Goal: Task Accomplishment & Management: Complete application form

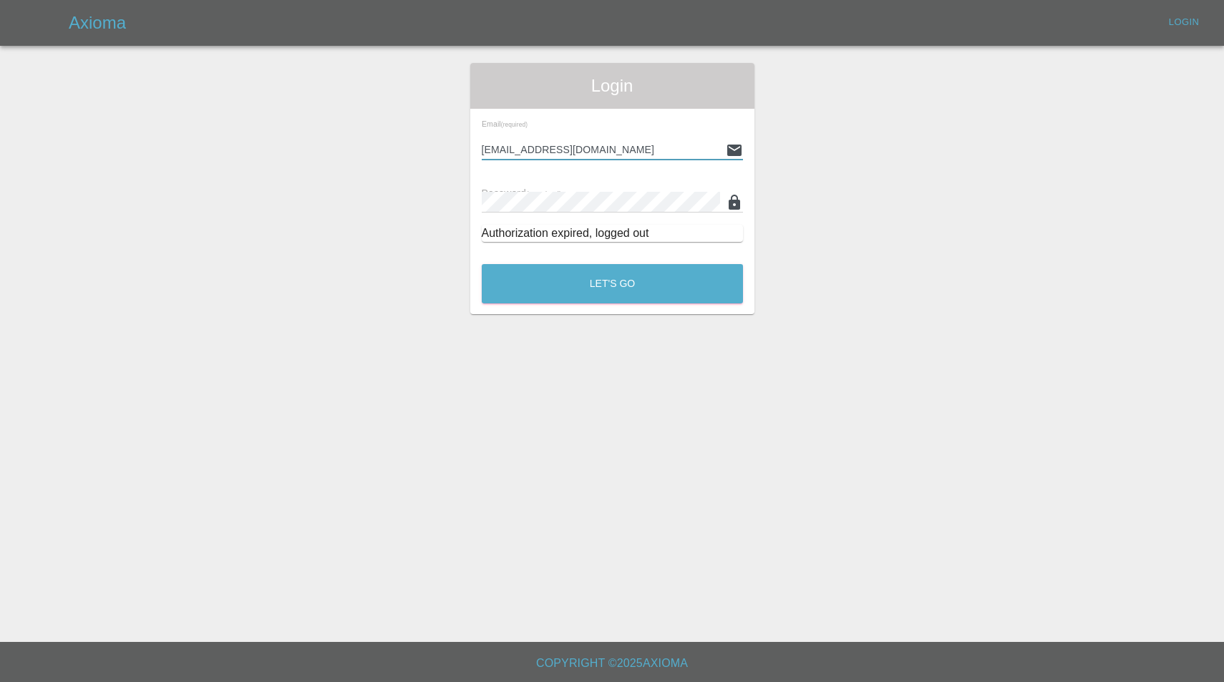
type input "[EMAIL_ADDRESS][DOMAIN_NAME]"
click at [612, 283] on button "Let's Go" at bounding box center [612, 283] width 261 height 39
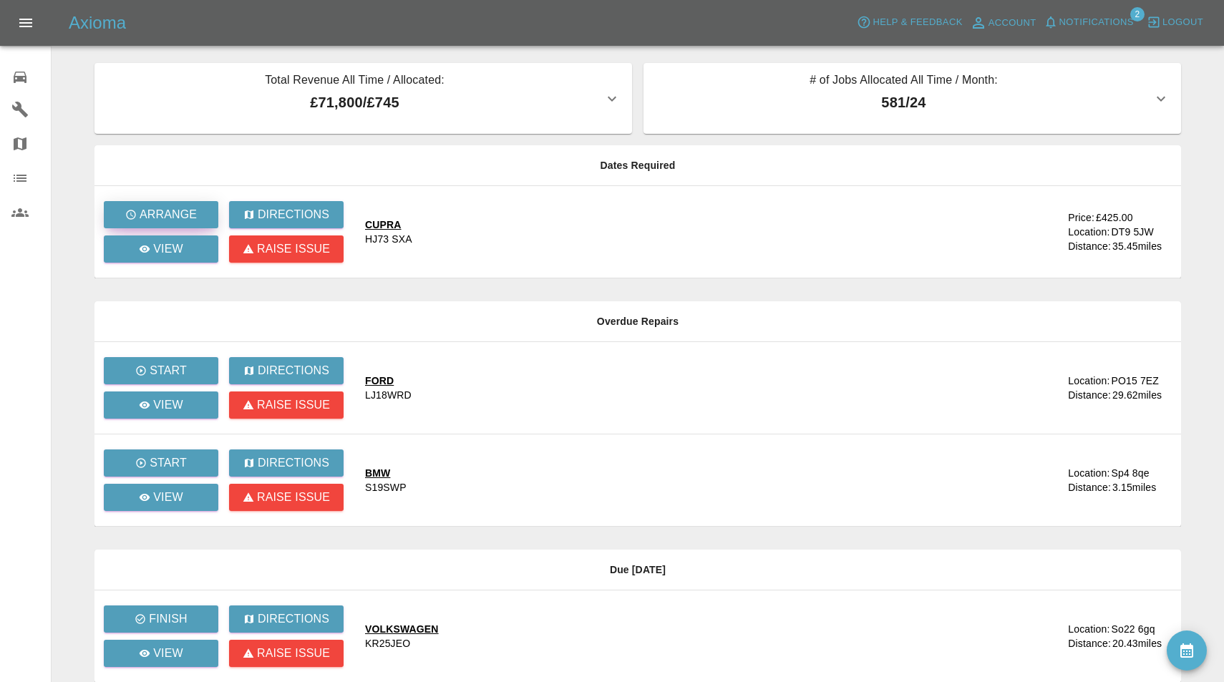
click at [205, 215] on button "Arrange" at bounding box center [161, 214] width 115 height 27
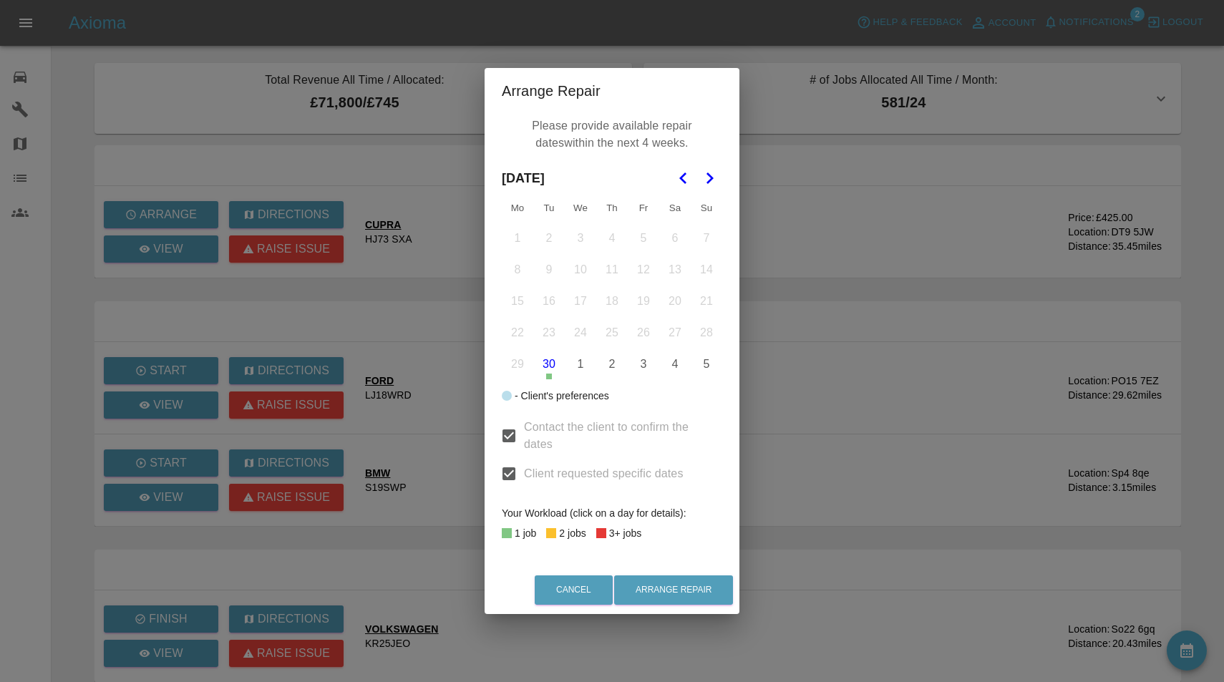
click at [714, 178] on icon "Go to the Next Month" at bounding box center [709, 178] width 17 height 17
click at [585, 302] on button "15" at bounding box center [581, 301] width 30 height 30
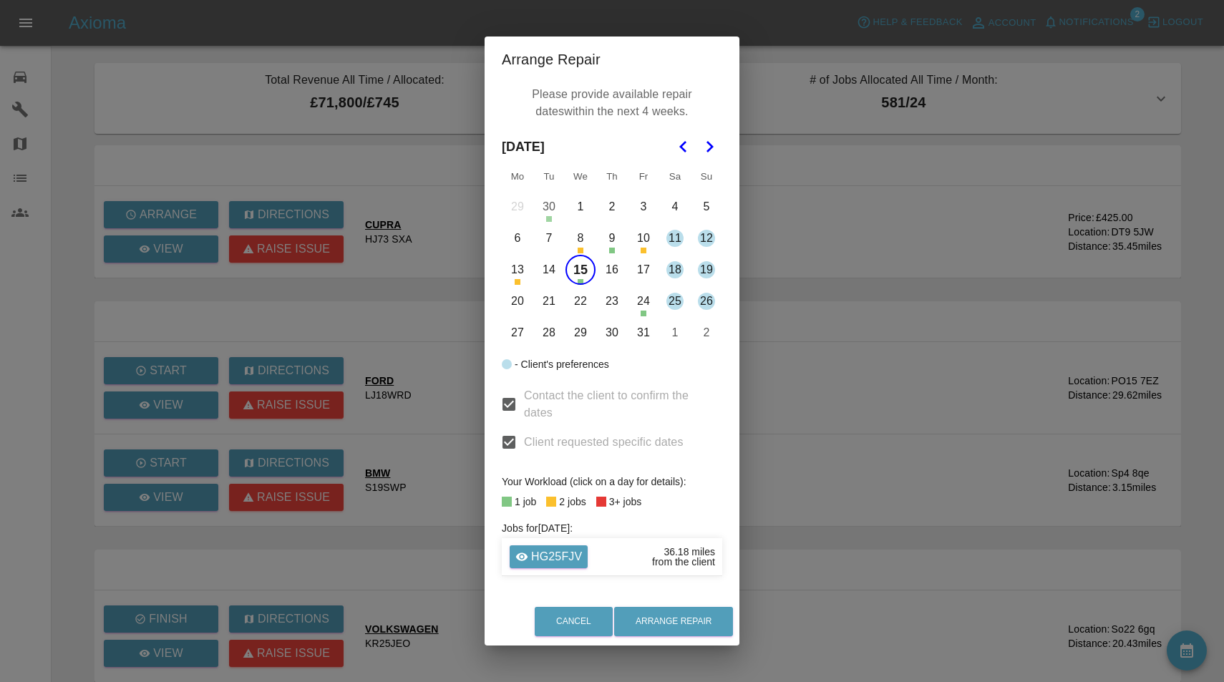
click at [616, 266] on button "16" at bounding box center [612, 270] width 30 height 30
click at [616, 303] on button "23" at bounding box center [612, 301] width 30 height 30
click at [518, 334] on button "27" at bounding box center [518, 333] width 30 height 30
click at [548, 335] on button "28" at bounding box center [549, 333] width 30 height 30
click at [575, 335] on button "29" at bounding box center [581, 333] width 30 height 30
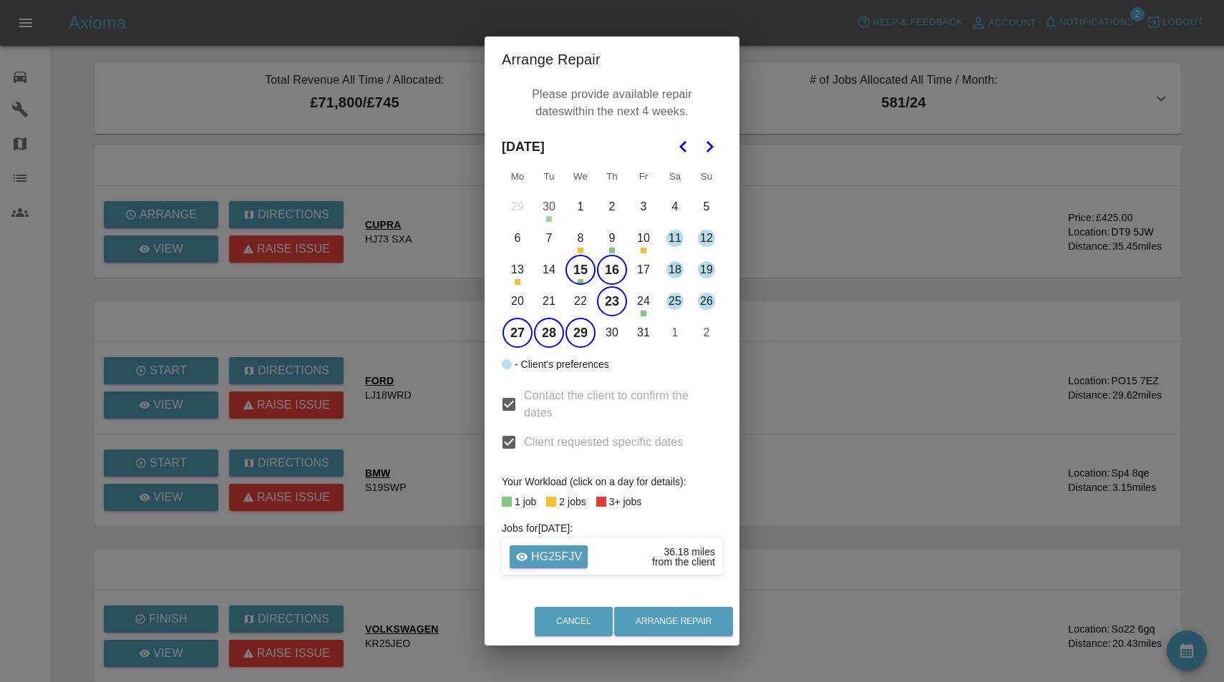
click at [625, 337] on button "30" at bounding box center [612, 333] width 30 height 30
click at [676, 617] on button "Arrange Repair" at bounding box center [673, 621] width 119 height 29
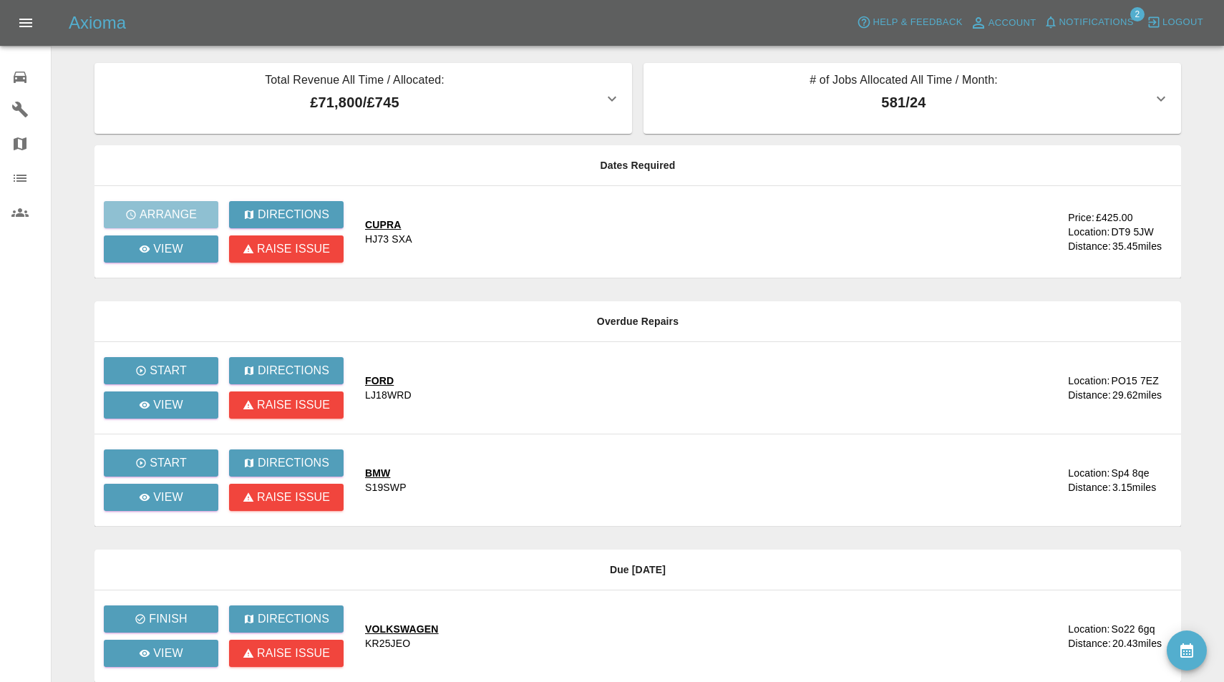
click at [1110, 19] on span "Notifications" at bounding box center [1096, 22] width 74 height 16
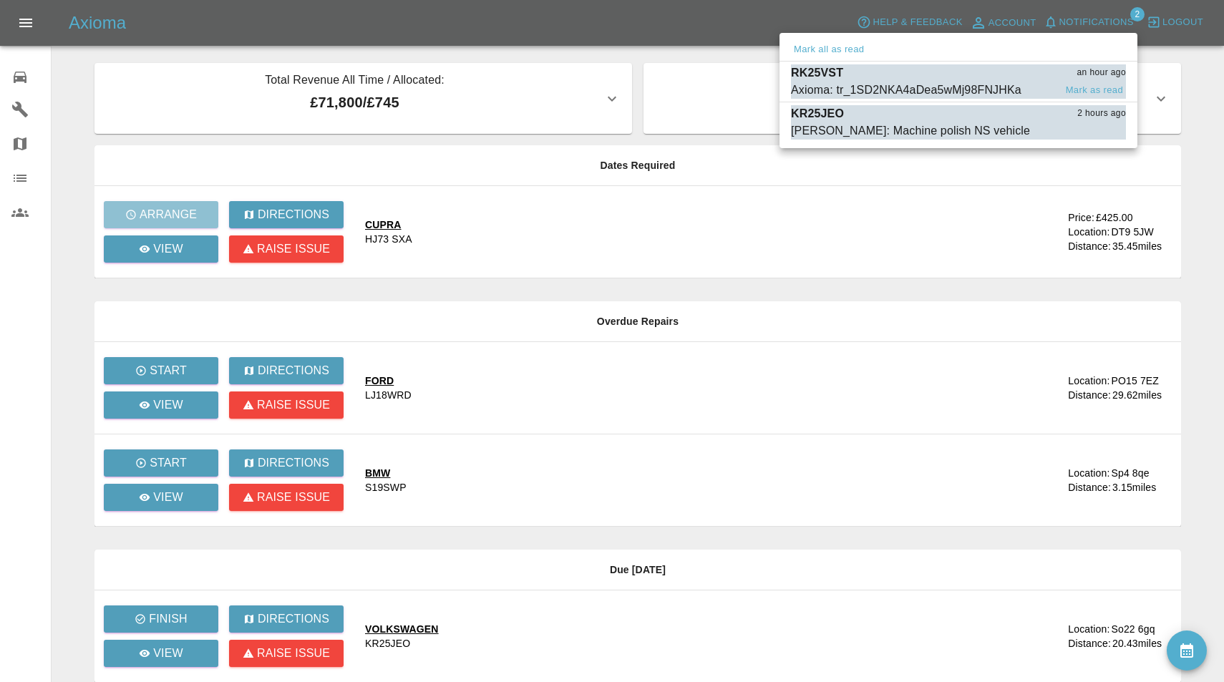
click at [913, 91] on div "Axioma: tr_1SD2NKA4aDea5wMj98FNJHKa" at bounding box center [906, 90] width 230 height 17
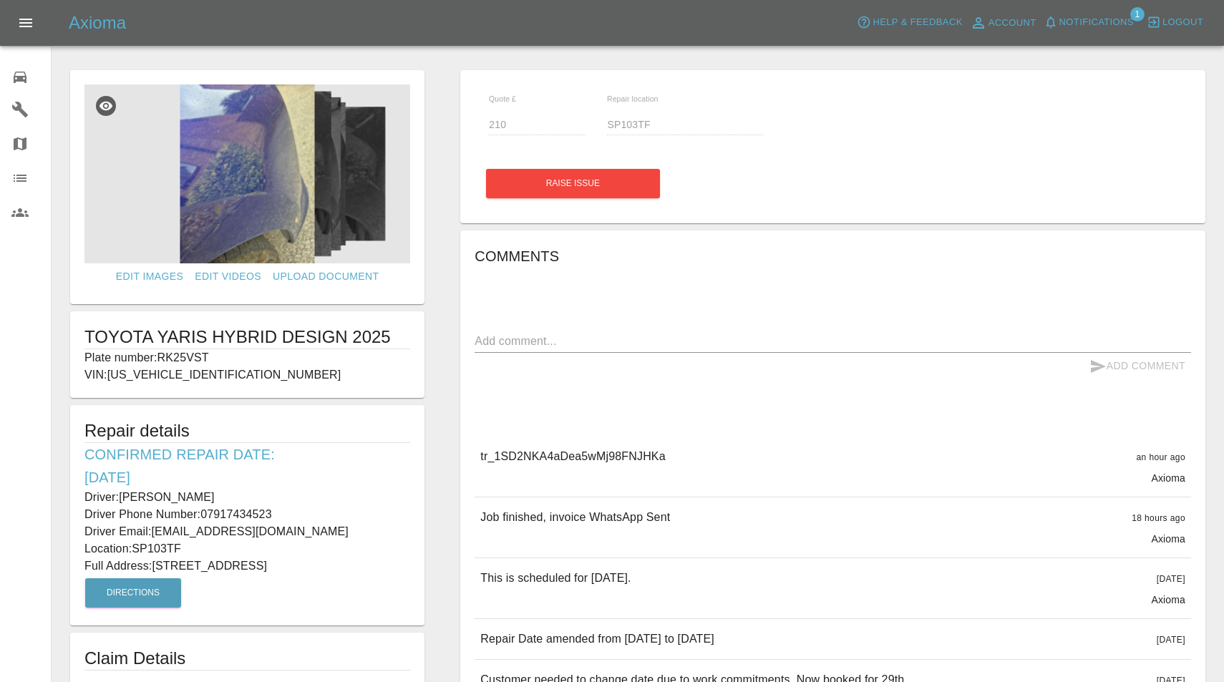
click at [1098, 21] on span "Notifications" at bounding box center [1096, 22] width 74 height 16
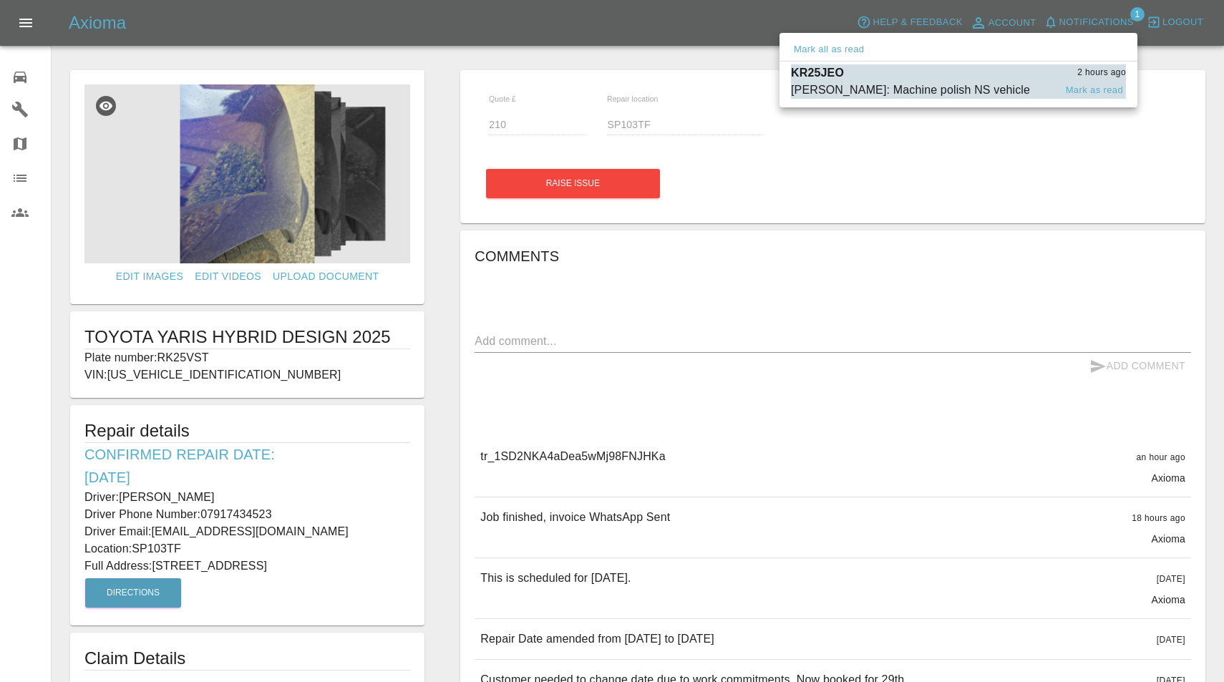
click at [932, 90] on div "[PERSON_NAME]: Machine polish NS vehicle" at bounding box center [910, 90] width 239 height 17
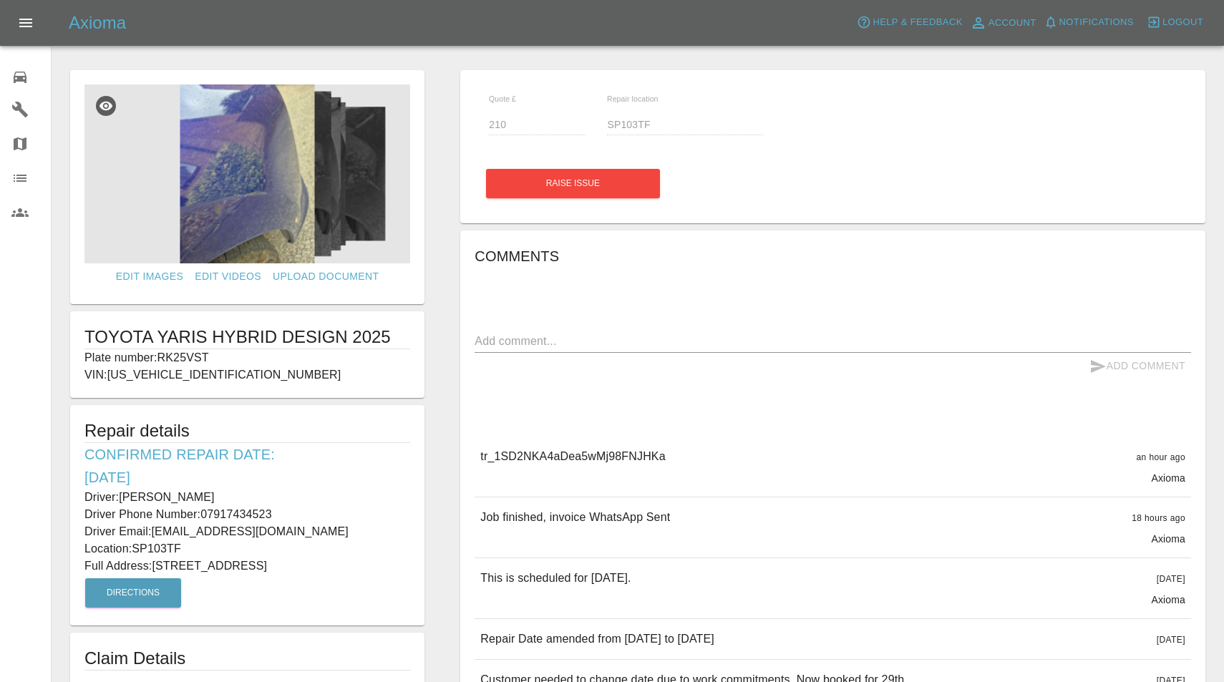
type input "280"
type input "So22 6gq"
